Goal: Check status

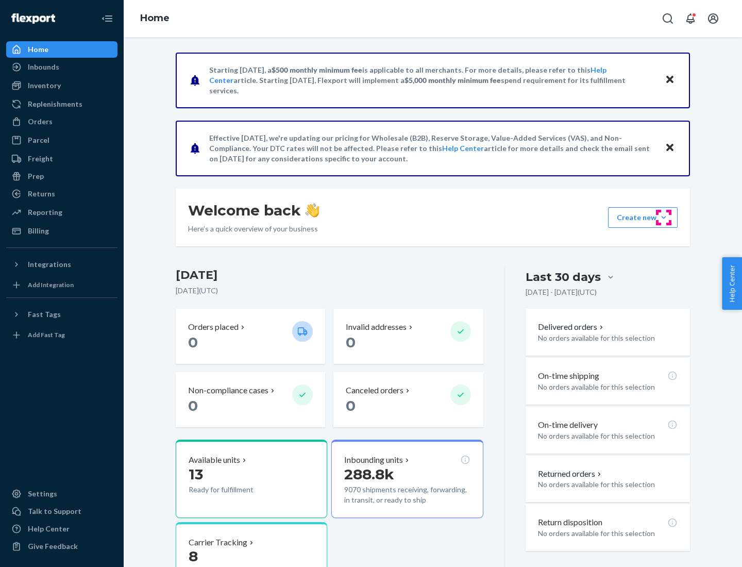
click at [663, 217] on button "Create new Create new inbound Create new order Create new product" at bounding box center [643, 217] width 70 height 21
click at [43, 67] on div "Inbounds" at bounding box center [43, 67] width 31 height 10
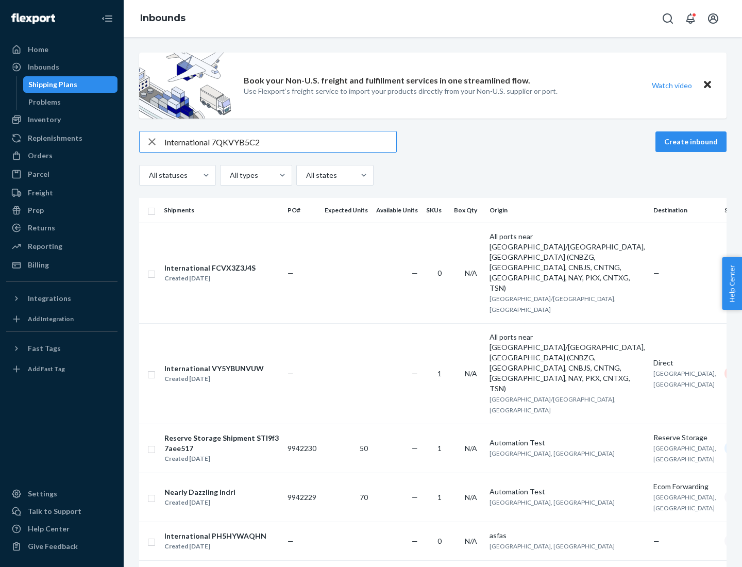
type input "International 7QKVYB5C29"
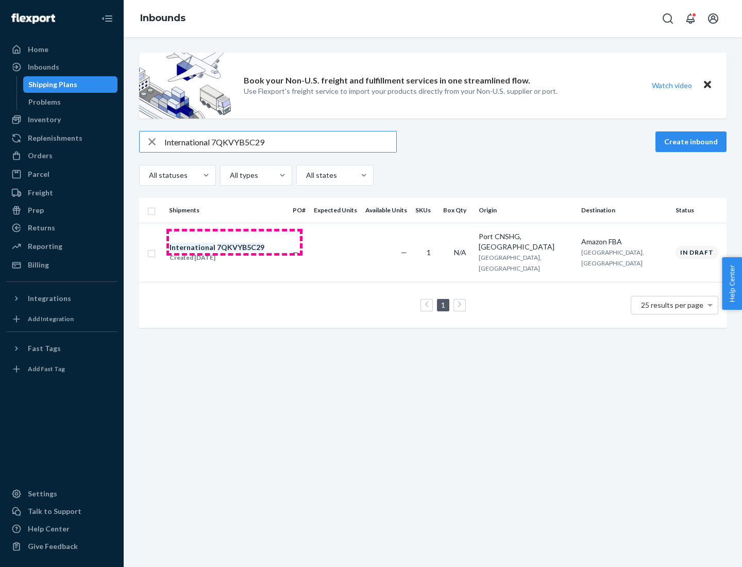
click at [234, 252] on div "Created [DATE]" at bounding box center [216, 257] width 95 height 10
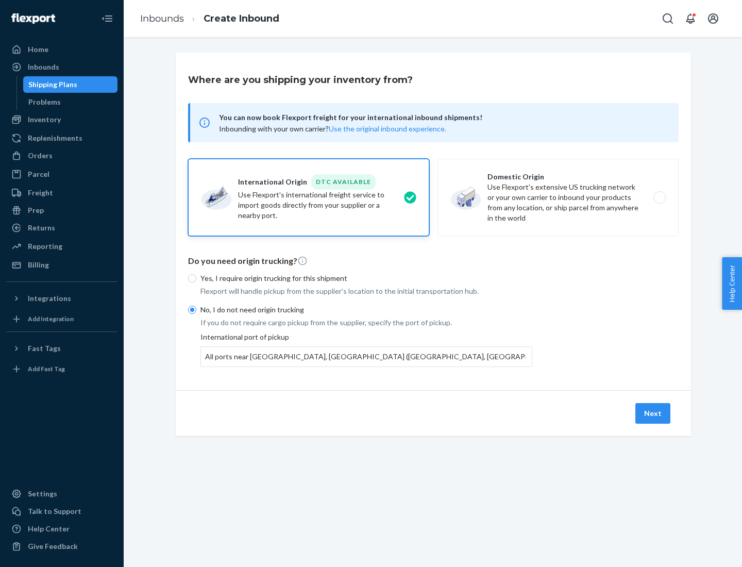
click at [653, 413] on button "Next" at bounding box center [652, 413] width 35 height 21
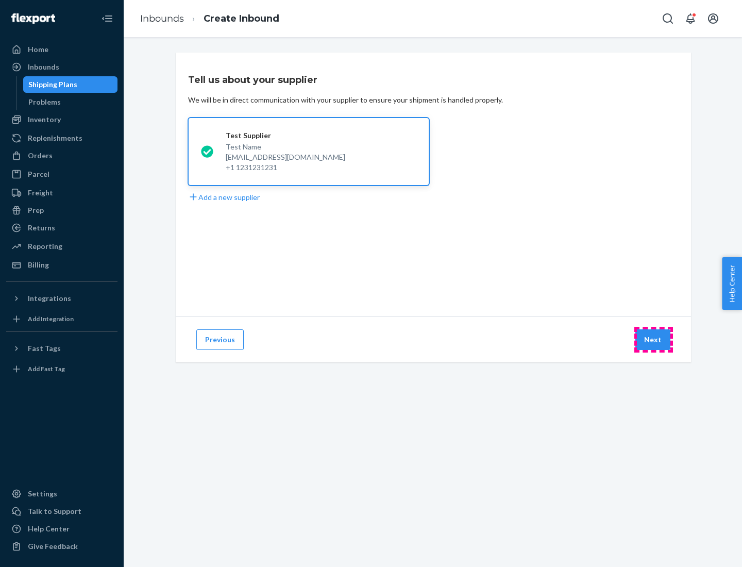
click at [653, 339] on button "Next" at bounding box center [652, 339] width 35 height 21
